Goal: Task Accomplishment & Management: Manage account settings

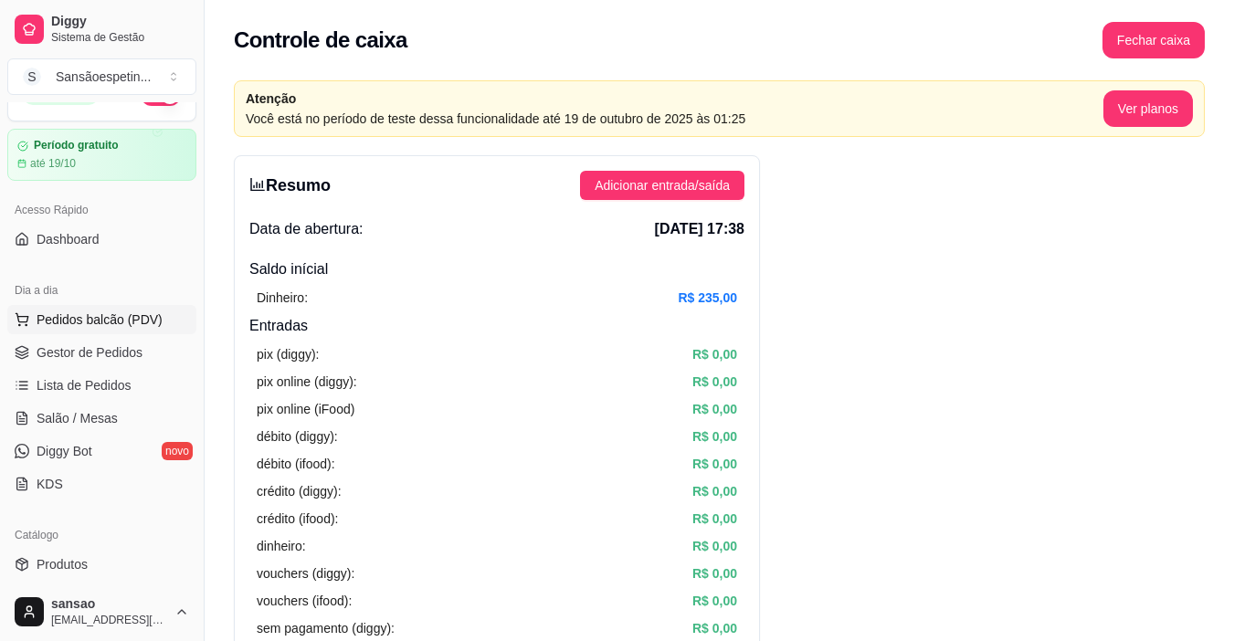
click at [109, 321] on span "Pedidos balcão (PDV)" at bounding box center [100, 320] width 126 height 18
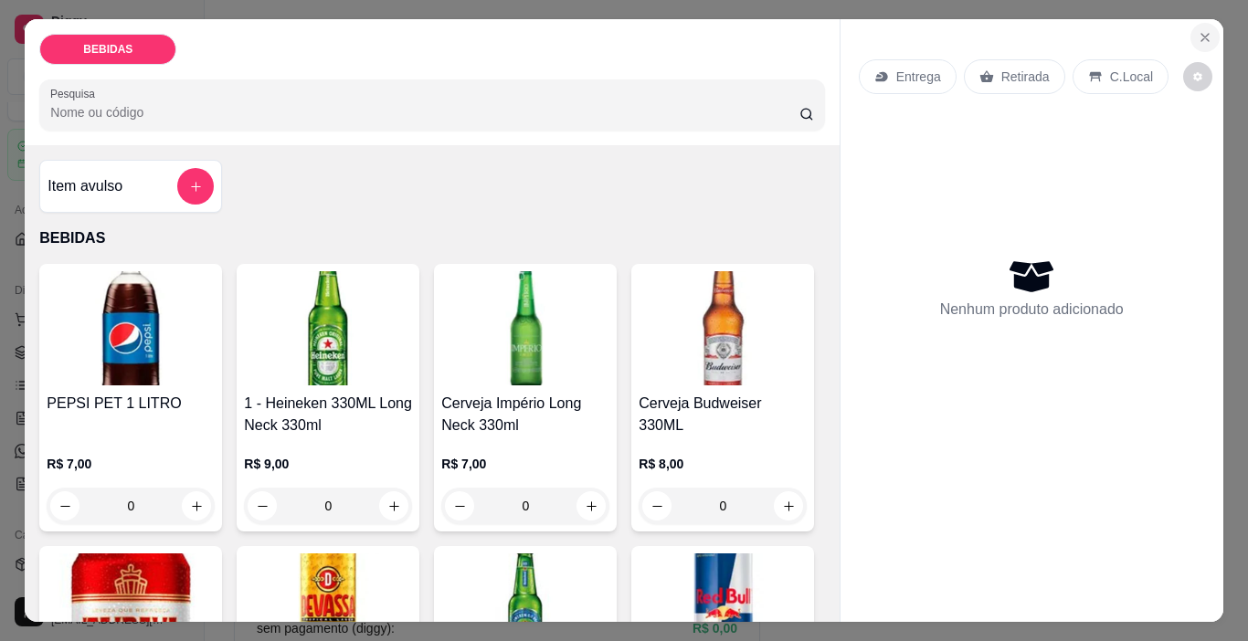
click at [1197, 30] on icon "Close" at bounding box center [1204, 37] width 15 height 15
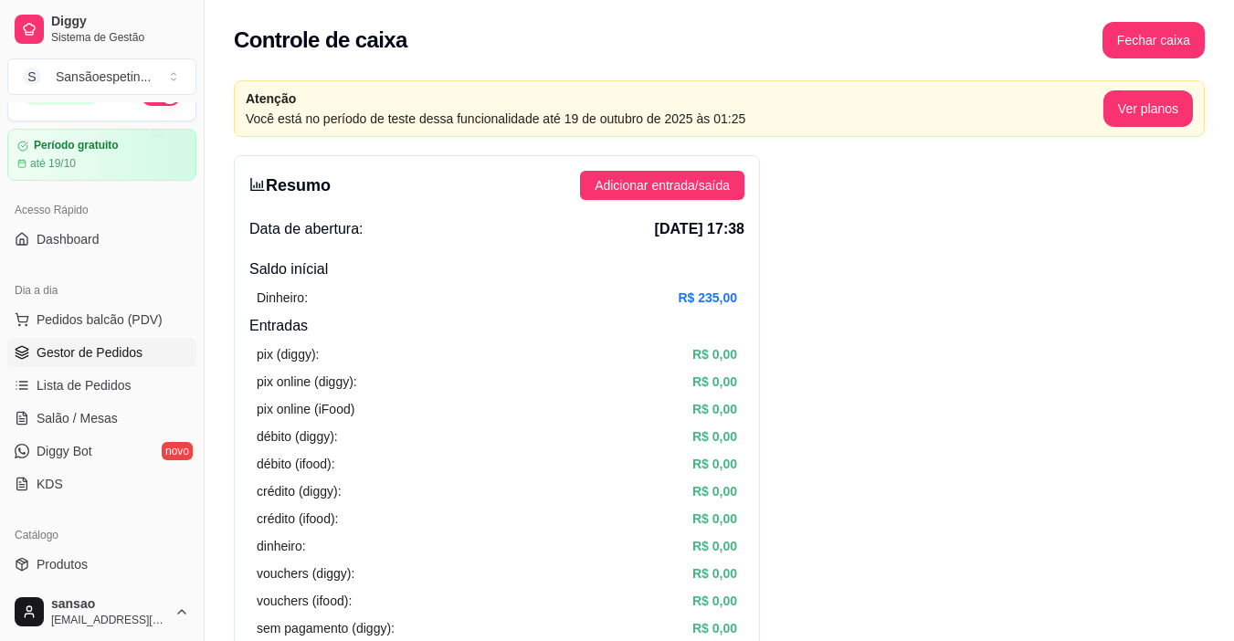
click at [68, 339] on link "Gestor de Pedidos" at bounding box center [101, 352] width 189 height 29
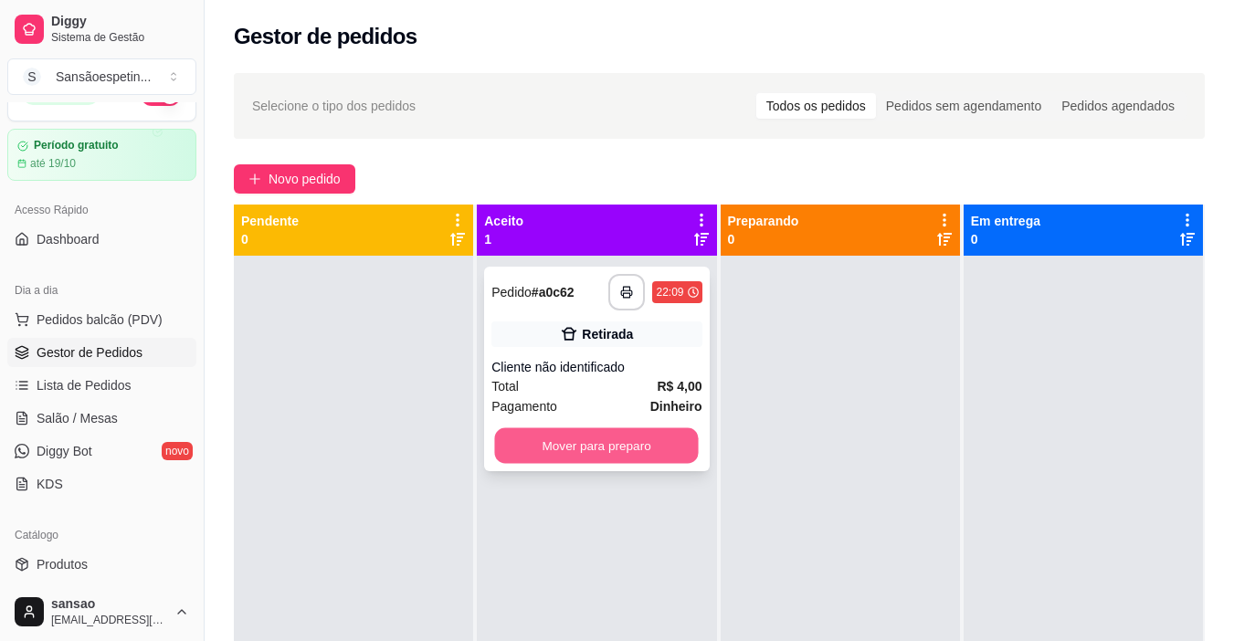
click at [636, 448] on button "Mover para preparo" at bounding box center [597, 446] width 204 height 36
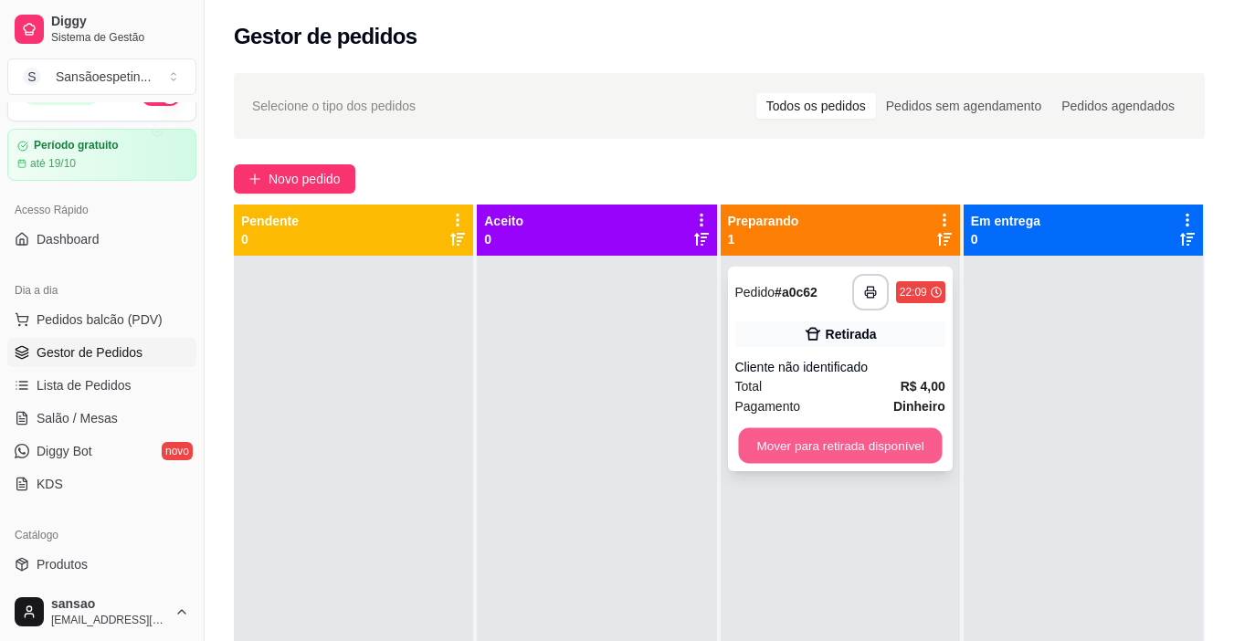
click at [776, 437] on button "Mover para retirada disponível" at bounding box center [840, 446] width 204 height 36
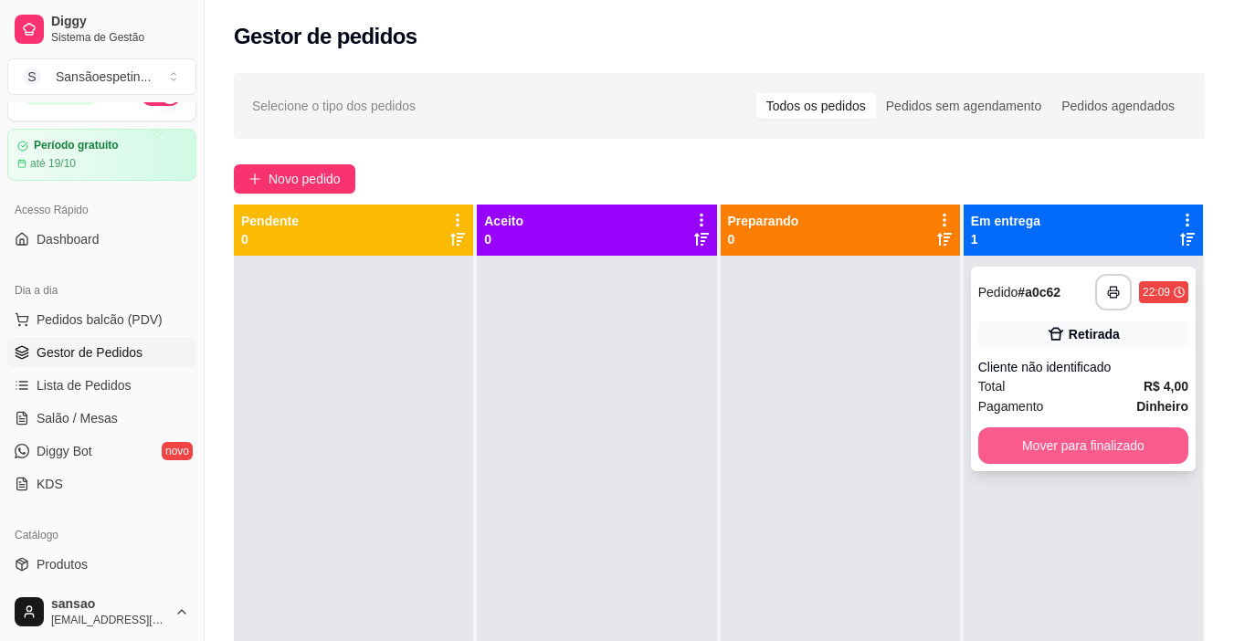
click at [1131, 455] on button "Mover para finalizado" at bounding box center [1083, 445] width 210 height 37
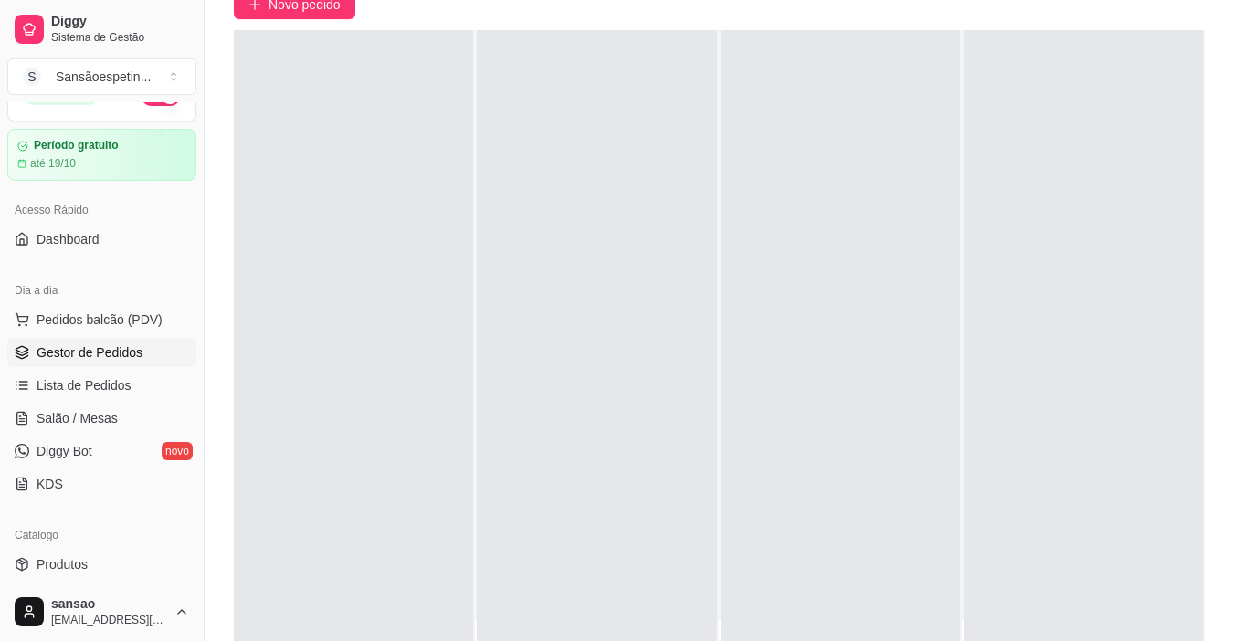
scroll to position [279, 0]
